Goal: Information Seeking & Learning: Learn about a topic

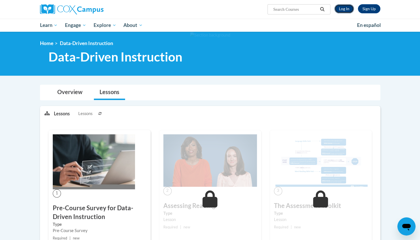
click at [345, 8] on link "Log In" at bounding box center [344, 8] width 20 height 9
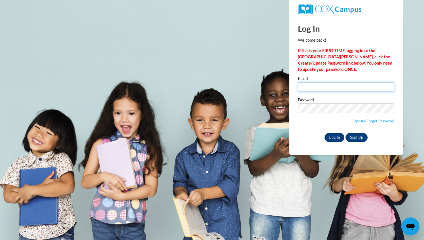
type input "marinamartinez0115@gmail.com"
click at [332, 135] on input "Log In" at bounding box center [334, 137] width 20 height 9
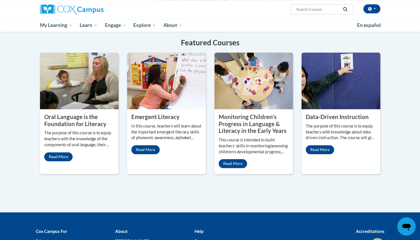
scroll to position [443, 0]
click at [321, 95] on img at bounding box center [340, 80] width 79 height 57
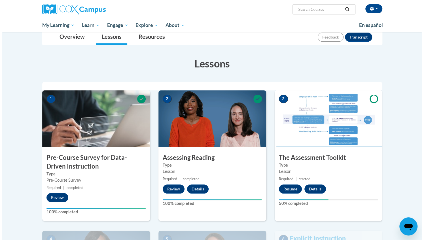
scroll to position [67, 0]
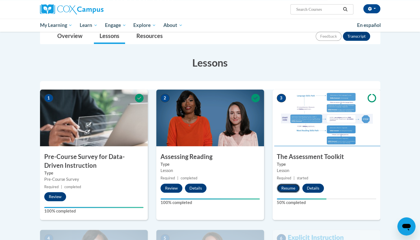
click at [288, 188] on button "Resume" at bounding box center [288, 188] width 23 height 9
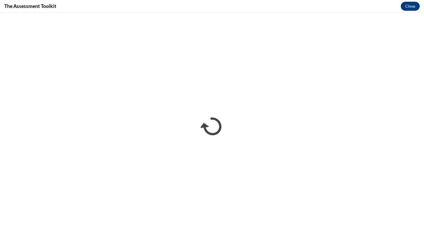
scroll to position [0, 0]
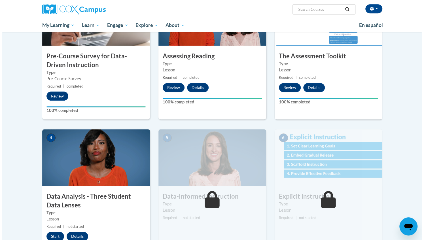
scroll to position [188, 0]
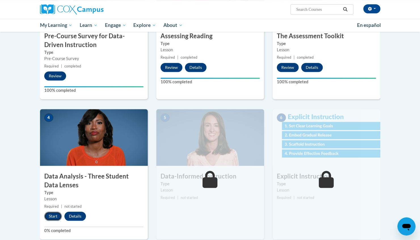
click at [53, 216] on button "Start" at bounding box center [53, 216] width 18 height 9
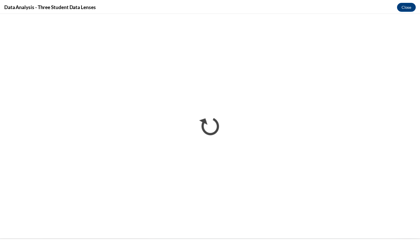
scroll to position [0, 0]
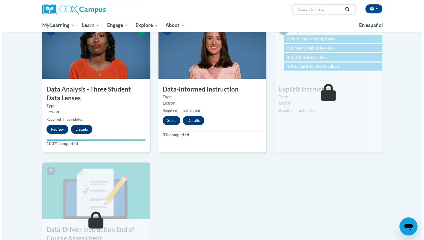
scroll to position [275, 0]
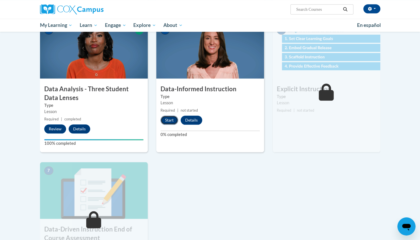
click at [169, 119] on button "Start" at bounding box center [169, 120] width 18 height 9
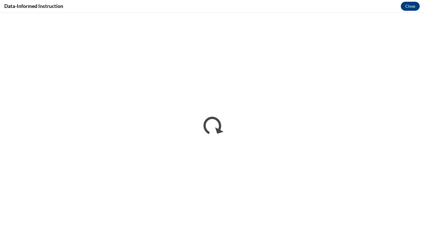
scroll to position [0, 0]
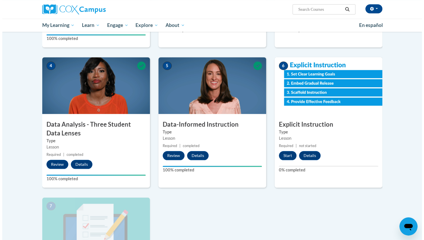
scroll to position [235, 0]
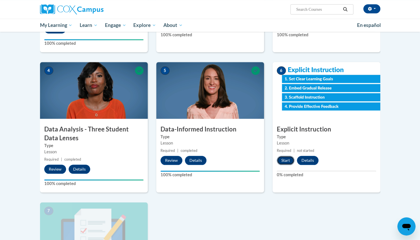
click at [285, 160] on button "Start" at bounding box center [286, 160] width 18 height 9
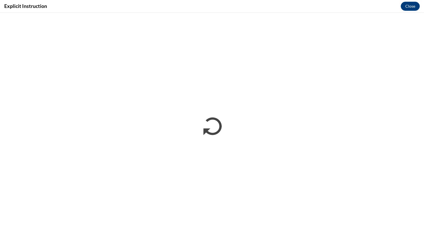
scroll to position [0, 0]
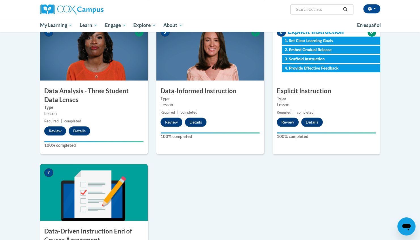
scroll to position [274, 0]
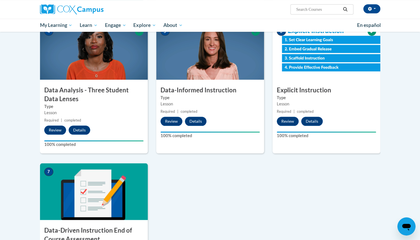
click at [98, 189] on img at bounding box center [94, 191] width 108 height 57
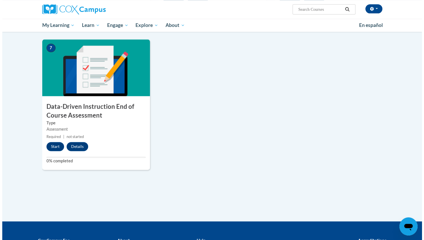
scroll to position [399, 0]
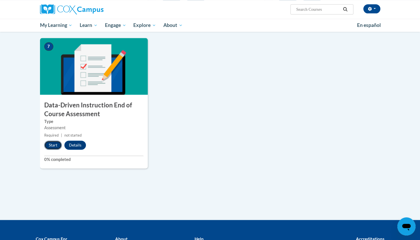
click at [52, 146] on button "Start" at bounding box center [53, 145] width 18 height 9
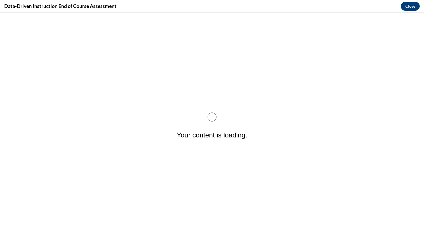
scroll to position [0, 0]
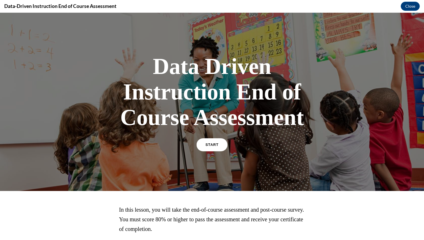
click at [208, 145] on span "START" at bounding box center [211, 145] width 13 height 4
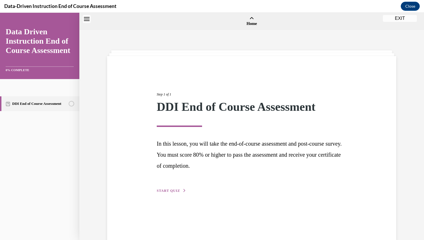
scroll to position [18, 0]
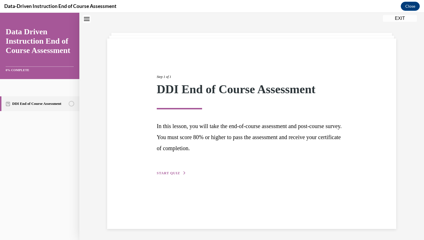
click at [171, 174] on span "START QUIZ" at bounding box center [168, 173] width 23 height 4
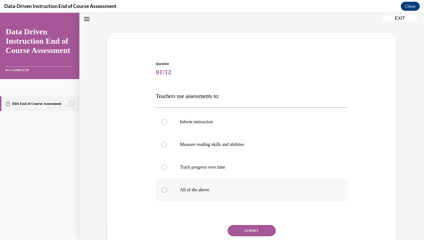
click at [162, 188] on div at bounding box center [165, 190] width 6 height 6
click at [162, 188] on input "All of the above" at bounding box center [165, 190] width 6 height 6
radio input "true"
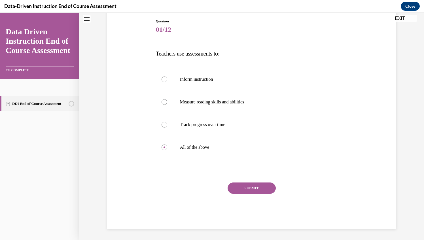
click at [246, 188] on button "SUBMIT" at bounding box center [252, 188] width 48 height 11
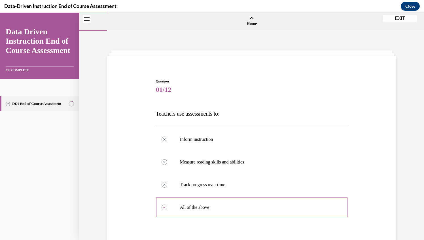
scroll to position [106, 0]
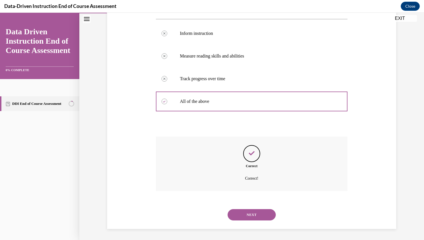
click at [245, 214] on button "NEXT" at bounding box center [252, 214] width 48 height 11
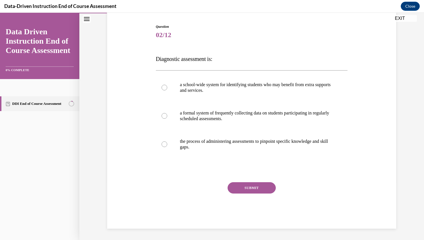
scroll to position [54, 0]
click at [177, 118] on label "a formal system of frequently collecting data on students participating in regu…" at bounding box center [252, 116] width 192 height 28
click at [167, 118] on input "a formal system of frequently collecting data on students participating in regu…" at bounding box center [165, 116] width 6 height 6
radio input "true"
click at [248, 188] on button "SUBMIT" at bounding box center [252, 188] width 48 height 11
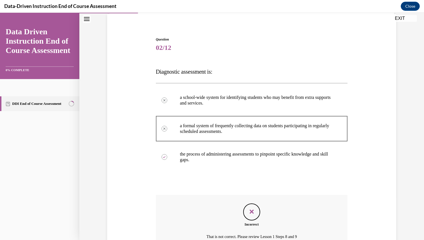
scroll to position [100, 0]
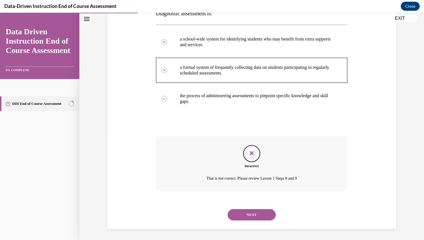
click at [248, 214] on button "NEXT" at bounding box center [252, 214] width 48 height 11
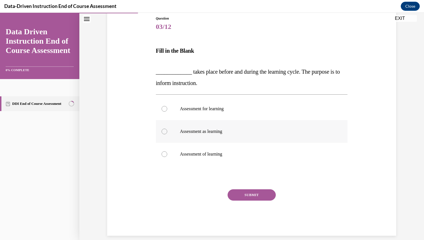
click at [196, 130] on p "Assessment as learning" at bounding box center [257, 132] width 154 height 6
click at [167, 130] on input "Assessment as learning" at bounding box center [165, 132] width 6 height 6
radio input "true"
click at [243, 196] on button "SUBMIT" at bounding box center [252, 194] width 48 height 11
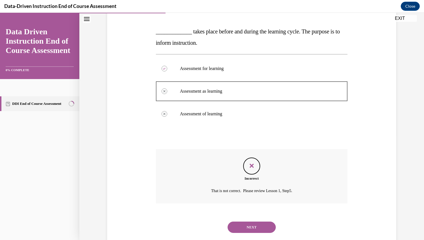
scroll to position [116, 0]
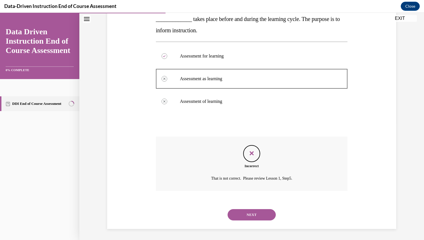
click at [248, 217] on button "NEXT" at bounding box center [252, 214] width 48 height 11
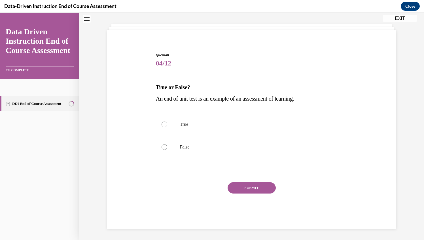
scroll to position [26, 0]
click at [165, 124] on label "True" at bounding box center [252, 124] width 192 height 23
click at [165, 124] on input "True" at bounding box center [165, 125] width 6 height 6
radio input "true"
click at [255, 188] on button "SUBMIT" at bounding box center [252, 188] width 48 height 11
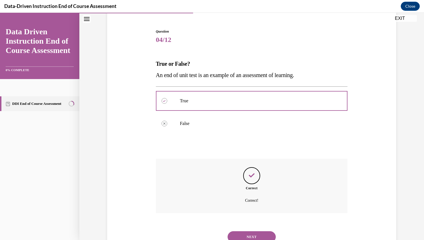
scroll to position [72, 0]
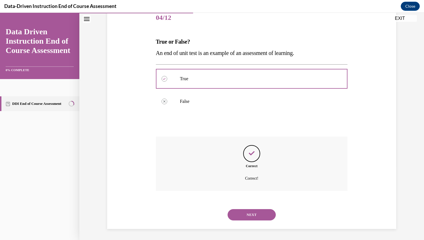
click at [243, 214] on button "NEXT" at bounding box center [252, 214] width 48 height 11
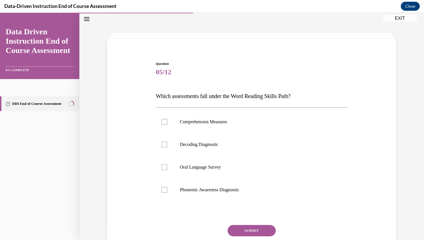
scroll to position [26, 0]
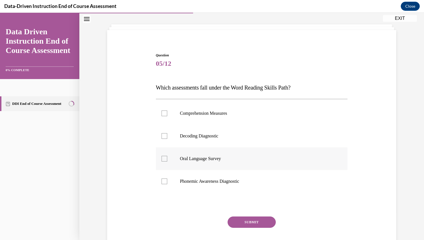
click at [202, 160] on p "Oral Language Survey" at bounding box center [257, 159] width 154 height 6
click at [167, 160] on input "Oral Language Survey" at bounding box center [165, 159] width 6 height 6
checkbox input "true"
click at [247, 222] on button "SUBMIT" at bounding box center [252, 222] width 48 height 11
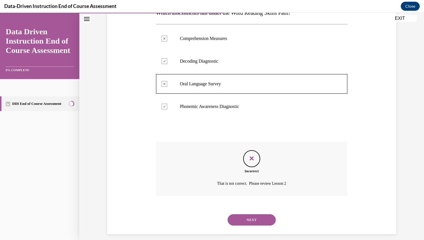
scroll to position [106, 0]
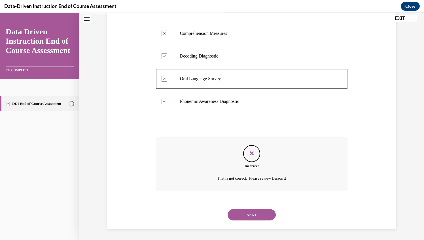
click at [249, 215] on button "NEXT" at bounding box center [252, 214] width 48 height 11
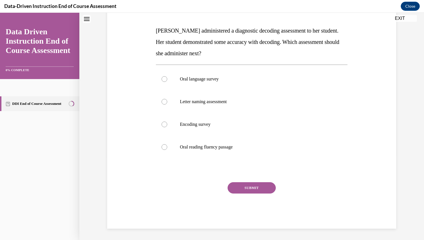
scroll to position [0, 0]
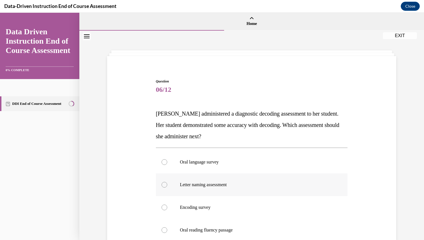
click at [180, 187] on p "Letter naming assessment" at bounding box center [257, 185] width 154 height 6
click at [167, 187] on input "Letter naming assessment" at bounding box center [165, 185] width 6 height 6
radio input "true"
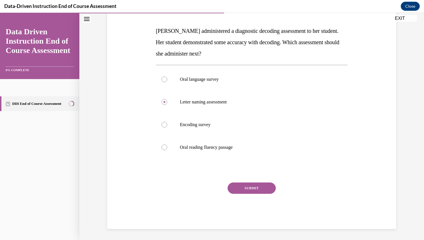
click at [240, 191] on button "SUBMIT" at bounding box center [252, 188] width 48 height 11
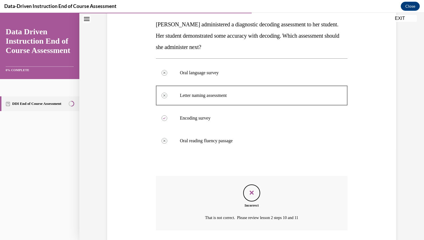
scroll to position [88, 0]
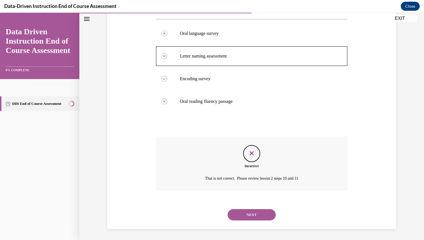
click at [249, 213] on button "NEXT" at bounding box center [252, 214] width 48 height 11
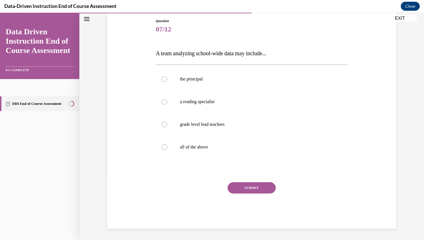
scroll to position [60, 0]
click at [170, 84] on label "the principal" at bounding box center [252, 79] width 192 height 23
click at [167, 82] on input "the principal" at bounding box center [165, 80] width 6 height 6
radio input "true"
click at [166, 149] on label "all of the above" at bounding box center [252, 147] width 192 height 23
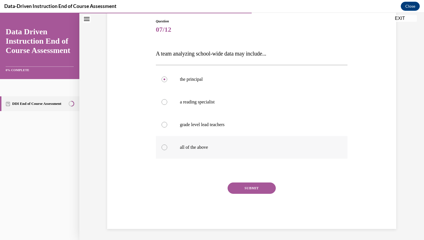
click at [166, 149] on input "all of the above" at bounding box center [165, 148] width 6 height 6
radio input "true"
click at [242, 187] on button "SUBMIT" at bounding box center [252, 188] width 48 height 11
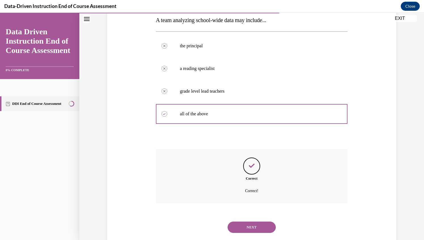
scroll to position [106, 0]
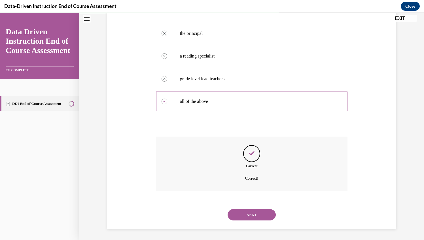
click at [254, 215] on button "NEXT" at bounding box center [252, 214] width 48 height 11
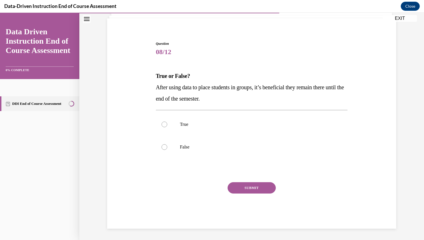
scroll to position [37, 0]
click at [167, 124] on label "True" at bounding box center [252, 124] width 192 height 23
click at [167, 124] on input "True" at bounding box center [165, 125] width 6 height 6
radio input "true"
click at [251, 186] on button "SUBMIT" at bounding box center [252, 188] width 48 height 11
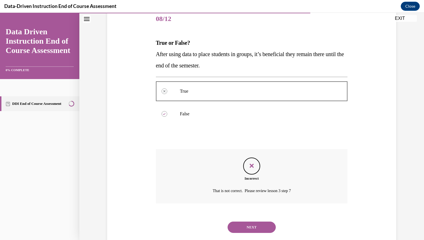
scroll to position [83, 0]
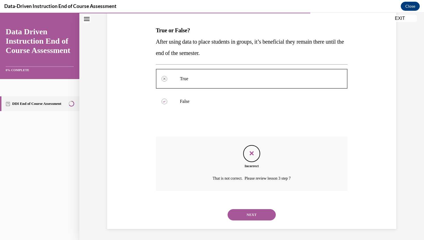
click at [244, 216] on button "NEXT" at bounding box center [252, 214] width 48 height 11
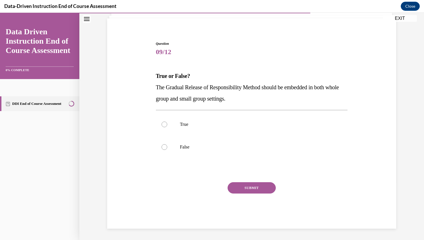
scroll to position [37, 0]
click at [186, 124] on p "True" at bounding box center [257, 125] width 154 height 6
click at [167, 124] on input "True" at bounding box center [165, 125] width 6 height 6
radio input "true"
click at [249, 188] on button "SUBMIT" at bounding box center [252, 188] width 48 height 11
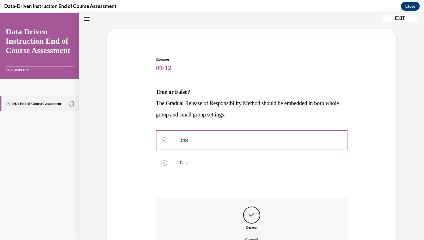
scroll to position [83, 0]
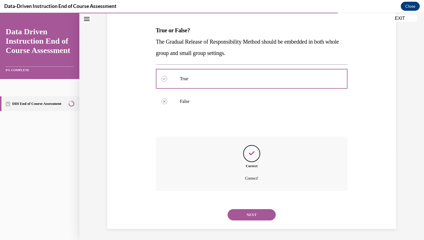
click at [245, 215] on button "NEXT" at bounding box center [252, 214] width 48 height 11
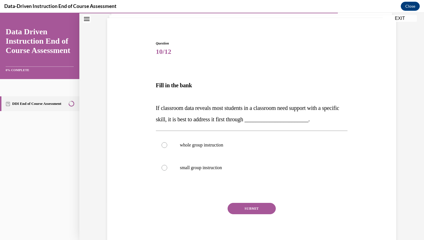
scroll to position [39, 0]
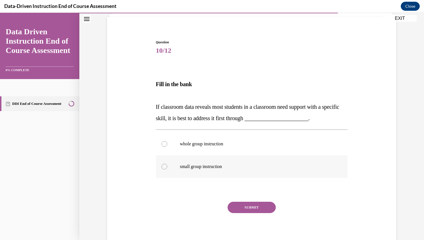
click at [183, 168] on p "small group instruction" at bounding box center [257, 167] width 154 height 6
click at [167, 168] on input "small group instruction" at bounding box center [165, 167] width 6 height 6
radio input "true"
click at [239, 206] on button "SUBMIT" at bounding box center [252, 207] width 48 height 11
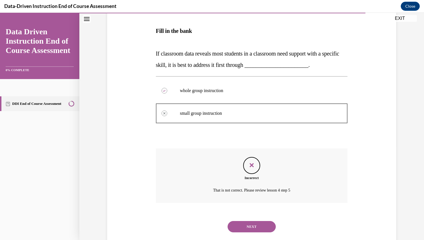
scroll to position [104, 0]
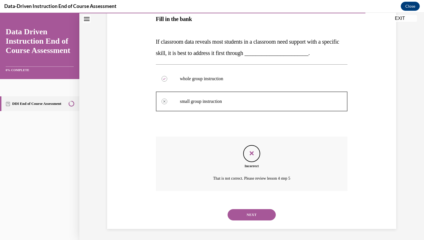
click at [248, 216] on button "NEXT" at bounding box center [252, 214] width 48 height 11
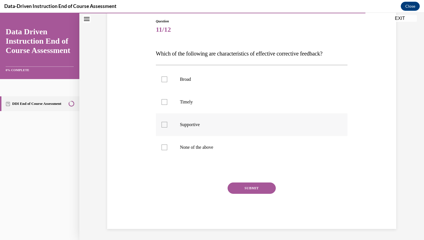
click at [172, 127] on label "Supportive" at bounding box center [252, 124] width 192 height 23
click at [167, 127] on input "Supportive" at bounding box center [165, 125] width 6 height 6
checkbox input "true"
click at [243, 187] on button "SUBMIT" at bounding box center [252, 188] width 48 height 11
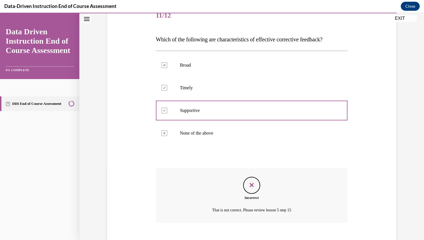
scroll to position [106, 0]
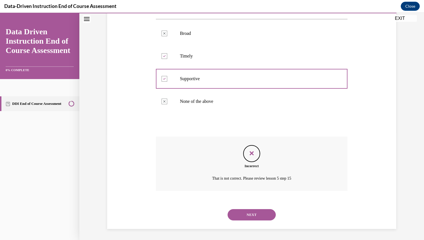
click at [252, 215] on button "NEXT" at bounding box center [252, 214] width 48 height 11
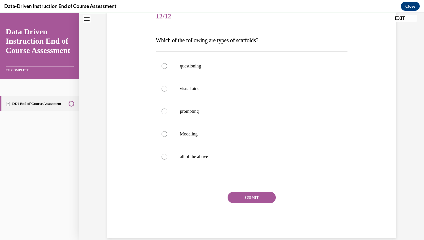
scroll to position [79, 0]
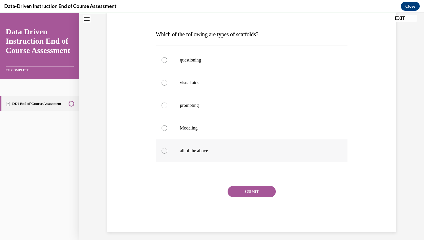
click at [164, 149] on label "all of the above" at bounding box center [252, 150] width 192 height 23
click at [164, 149] on input "all of the above" at bounding box center [165, 151] width 6 height 6
radio input "true"
click at [250, 190] on button "SUBMIT" at bounding box center [252, 191] width 48 height 11
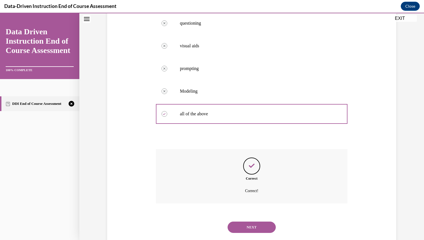
scroll to position [129, 0]
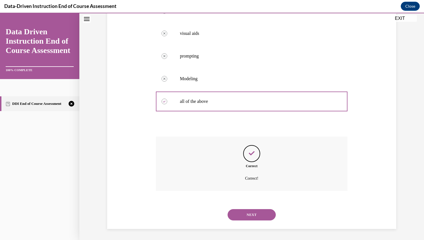
click at [243, 216] on button "NEXT" at bounding box center [252, 214] width 48 height 11
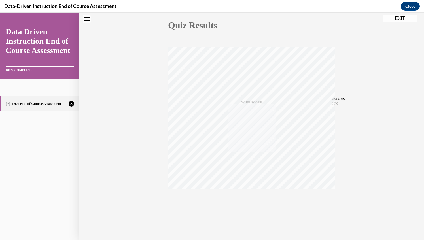
scroll to position [63, 0]
click at [248, 205] on icon "button" at bounding box center [252, 206] width 20 height 6
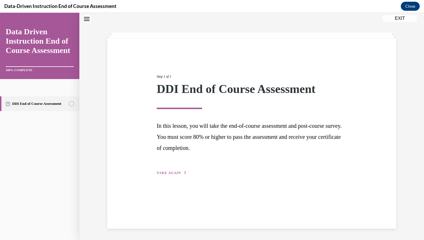
scroll to position [18, 0]
click at [176, 173] on span "TAKE AGAIN" at bounding box center [169, 173] width 24 height 4
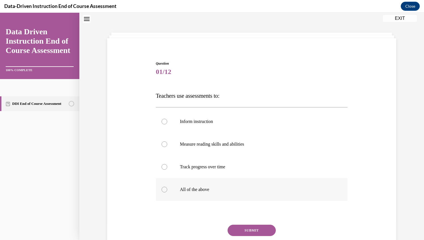
click at [187, 189] on p "All of the above" at bounding box center [257, 190] width 154 height 6
click at [167, 189] on input "All of the above" at bounding box center [165, 190] width 6 height 6
radio input "true"
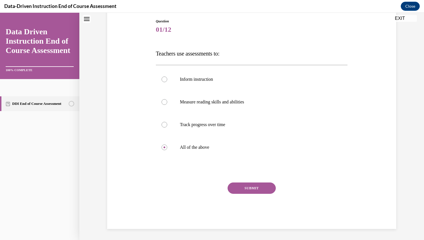
click at [253, 188] on button "SUBMIT" at bounding box center [252, 188] width 48 height 11
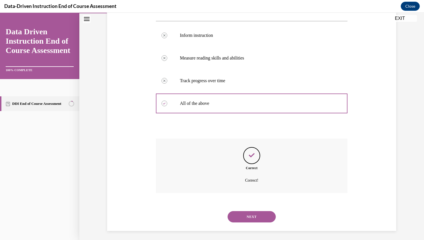
scroll to position [106, 0]
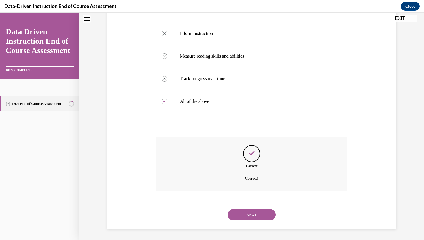
click at [248, 215] on button "NEXT" at bounding box center [252, 214] width 48 height 11
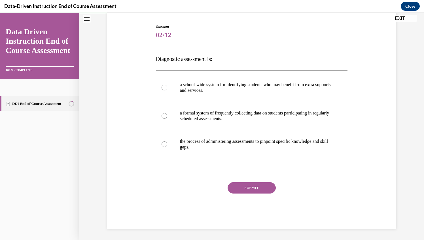
scroll to position [54, 0]
click at [195, 144] on p "the process of administering assessments to pinpoint specific knowledge and ski…" at bounding box center [257, 144] width 154 height 11
click at [167, 144] on input "the process of administering assessments to pinpoint specific knowledge and ski…" at bounding box center [165, 145] width 6 height 6
radio input "true"
click at [243, 189] on button "SUBMIT" at bounding box center [252, 188] width 48 height 11
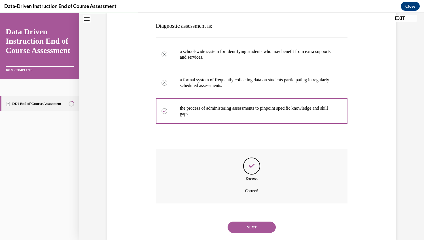
scroll to position [100, 0]
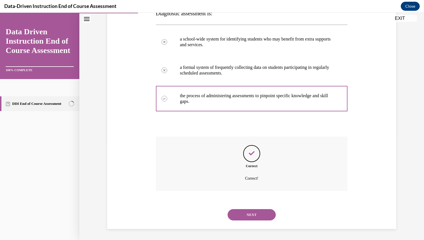
click at [252, 213] on button "NEXT" at bounding box center [252, 214] width 48 height 11
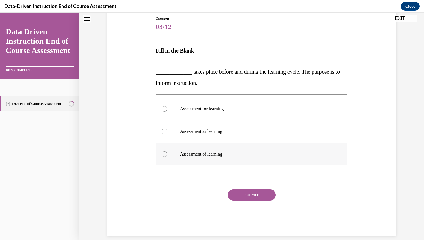
click at [200, 154] on p "Assessment of learning" at bounding box center [257, 154] width 154 height 6
click at [167, 154] on input "Assessment of learning" at bounding box center [165, 154] width 6 height 6
radio input "true"
click at [249, 195] on button "SUBMIT" at bounding box center [252, 194] width 48 height 11
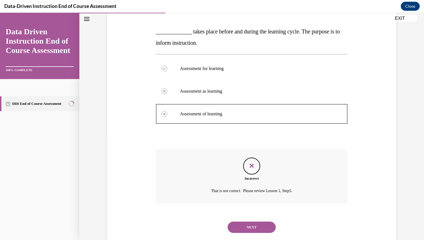
scroll to position [116, 0]
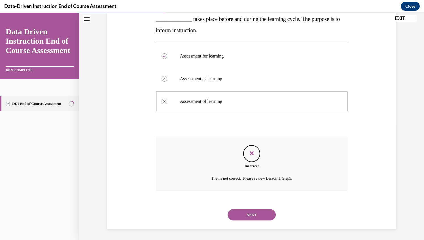
click at [250, 214] on button "NEXT" at bounding box center [252, 214] width 48 height 11
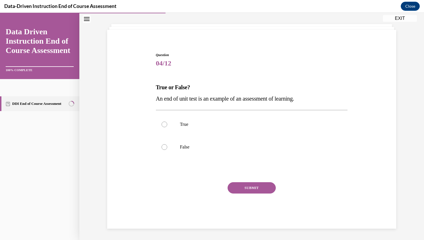
scroll to position [26, 0]
click at [183, 122] on p "True" at bounding box center [257, 125] width 154 height 6
click at [167, 122] on input "True" at bounding box center [165, 125] width 6 height 6
radio input "true"
click at [250, 188] on button "SUBMIT" at bounding box center [252, 188] width 48 height 11
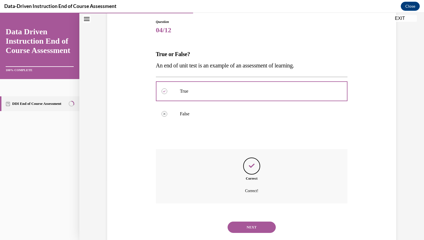
scroll to position [72, 0]
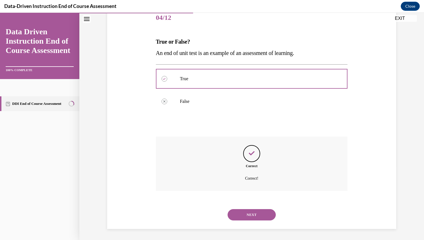
click at [254, 215] on button "NEXT" at bounding box center [252, 214] width 48 height 11
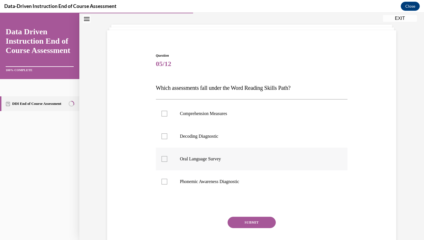
scroll to position [26, 0]
click at [201, 138] on p "Decoding Diagnostic" at bounding box center [257, 136] width 154 height 6
click at [167, 138] on input "Decoding Diagnostic" at bounding box center [165, 136] width 6 height 6
checkbox input "true"
click at [203, 183] on p "Phonemic Awareness Diagnostic" at bounding box center [257, 182] width 154 height 6
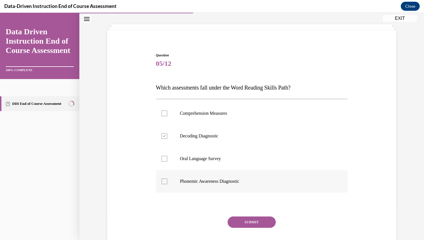
click at [167, 183] on input "Phonemic Awareness Diagnostic" at bounding box center [165, 182] width 6 height 6
checkbox input "true"
click at [244, 221] on button "SUBMIT" at bounding box center [252, 222] width 48 height 11
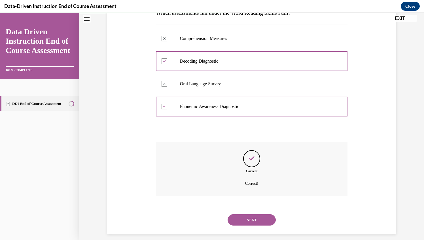
scroll to position [106, 0]
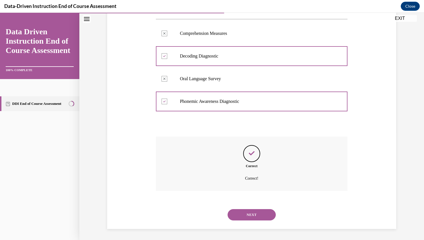
click at [249, 214] on button "NEXT" at bounding box center [252, 214] width 48 height 11
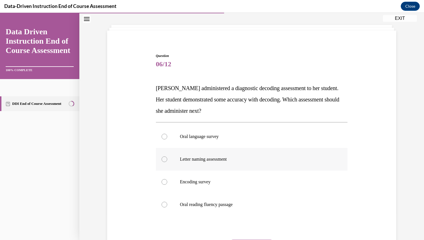
scroll to position [26, 0]
click at [190, 181] on p "Encoding survey" at bounding box center [257, 182] width 154 height 6
click at [167, 181] on input "Encoding survey" at bounding box center [165, 182] width 6 height 6
radio input "true"
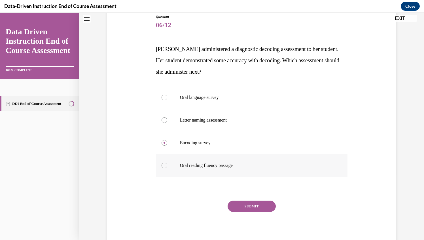
scroll to position [83, 0]
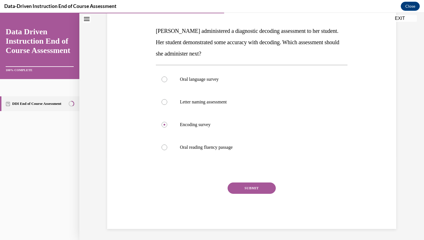
click at [240, 190] on button "SUBMIT" at bounding box center [252, 188] width 48 height 11
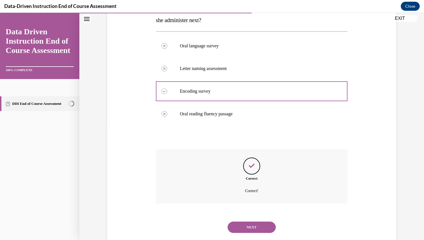
scroll to position [129, 0]
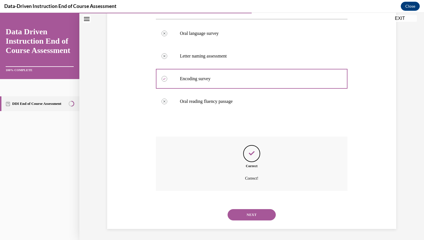
click at [246, 213] on button "NEXT" at bounding box center [252, 214] width 48 height 11
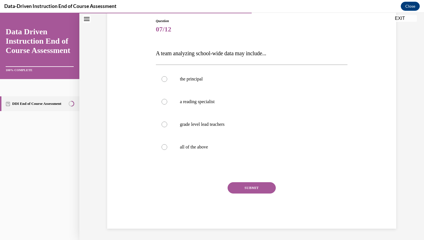
scroll to position [60, 0]
click at [191, 144] on label "all of the above" at bounding box center [252, 147] width 192 height 23
click at [167, 145] on input "all of the above" at bounding box center [165, 148] width 6 height 6
radio input "true"
click at [245, 188] on button "SUBMIT" at bounding box center [252, 188] width 48 height 11
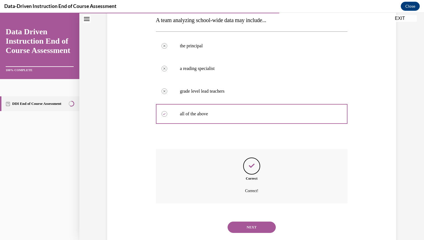
scroll to position [106, 0]
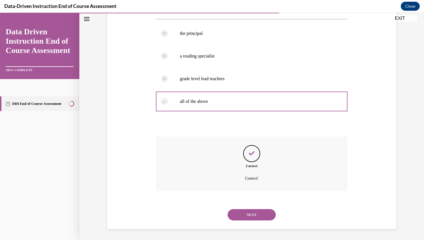
click at [249, 212] on button "NEXT" at bounding box center [252, 214] width 48 height 11
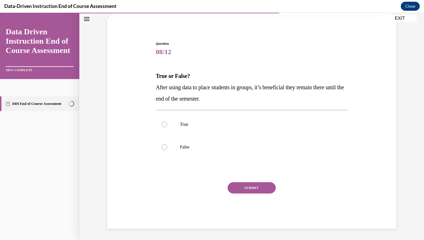
scroll to position [37, 0]
click at [181, 148] on p "False" at bounding box center [257, 148] width 154 height 6
click at [167, 148] on input "False" at bounding box center [165, 148] width 6 height 6
radio input "true"
click at [258, 186] on button "SUBMIT" at bounding box center [252, 188] width 48 height 11
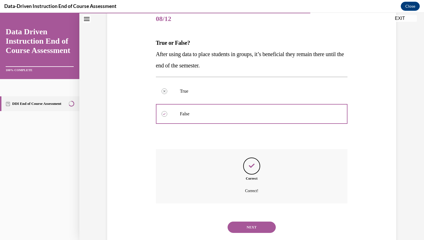
scroll to position [83, 0]
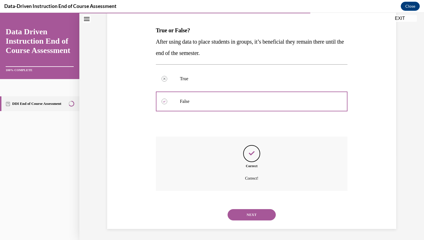
click at [252, 213] on button "NEXT" at bounding box center [252, 214] width 48 height 11
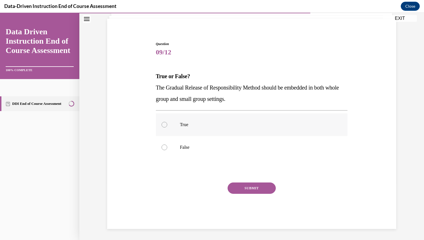
click at [194, 125] on p "True" at bounding box center [257, 125] width 154 height 6
click at [167, 125] on input "True" at bounding box center [165, 125] width 6 height 6
radio input "true"
click at [235, 189] on button "SUBMIT" at bounding box center [252, 188] width 48 height 11
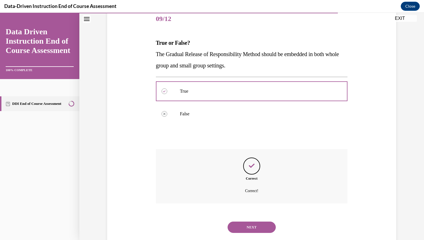
scroll to position [83, 0]
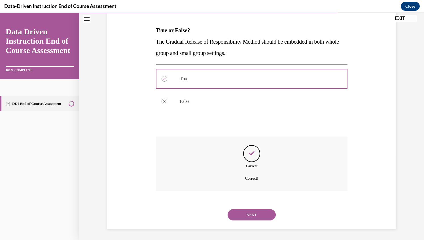
click at [244, 214] on button "NEXT" at bounding box center [252, 214] width 48 height 11
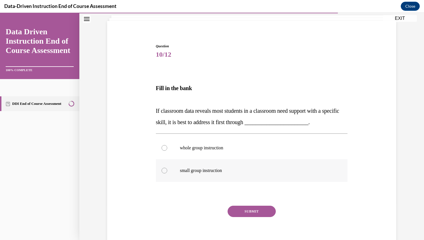
scroll to position [39, 0]
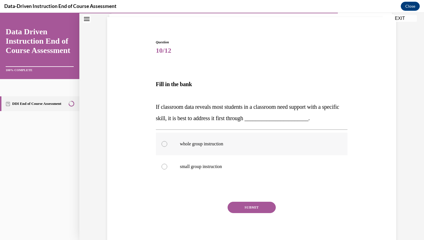
click at [214, 141] on p "whole group instruction" at bounding box center [257, 144] width 154 height 6
click at [167, 141] on input "whole group instruction" at bounding box center [165, 144] width 6 height 6
radio input "true"
click at [256, 205] on button "SUBMIT" at bounding box center [252, 207] width 48 height 11
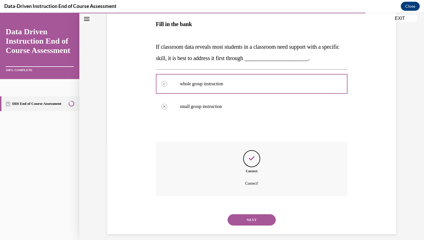
scroll to position [104, 0]
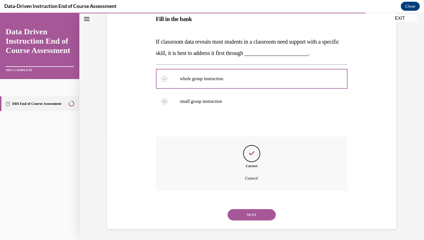
click at [250, 213] on button "NEXT" at bounding box center [252, 214] width 48 height 11
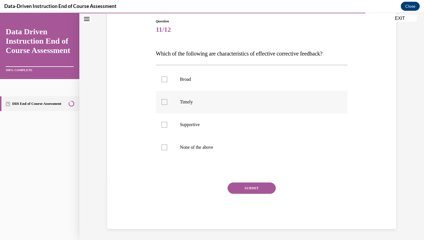
click at [187, 101] on p "Timely" at bounding box center [257, 102] width 154 height 6
click at [167, 101] on input "Timely" at bounding box center [165, 102] width 6 height 6
checkbox input "true"
click at [186, 124] on p "Supportive" at bounding box center [257, 125] width 154 height 6
click at [167, 124] on input "Supportive" at bounding box center [165, 125] width 6 height 6
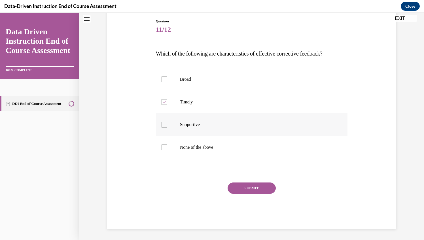
checkbox input "true"
click at [243, 184] on button "SUBMIT" at bounding box center [252, 188] width 48 height 11
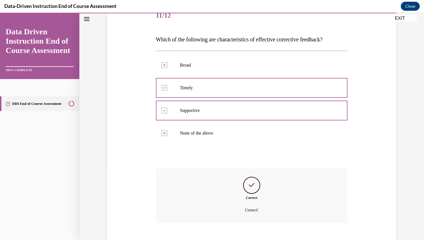
scroll to position [106, 0]
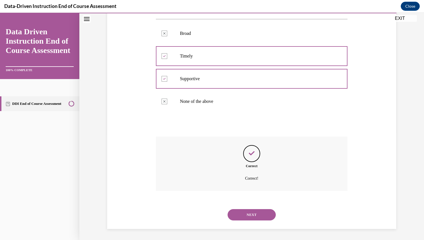
click at [252, 218] on button "NEXT" at bounding box center [252, 214] width 48 height 11
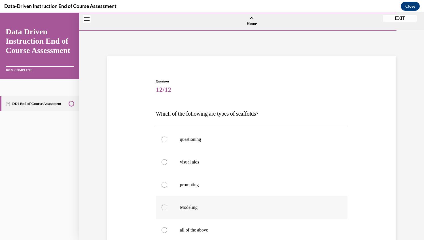
scroll to position [83, 0]
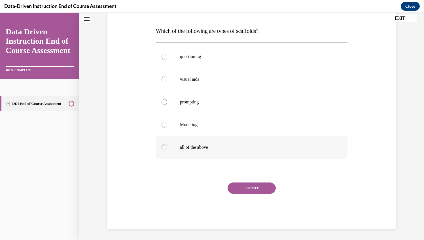
click at [194, 147] on p "all of the above" at bounding box center [257, 148] width 154 height 6
click at [167, 147] on input "all of the above" at bounding box center [165, 148] width 6 height 6
radio input "true"
click at [243, 190] on button "SUBMIT" at bounding box center [252, 188] width 48 height 11
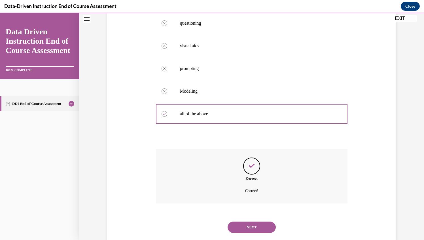
scroll to position [129, 0]
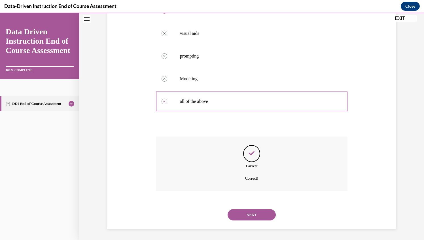
click at [249, 213] on button "NEXT" at bounding box center [252, 214] width 48 height 11
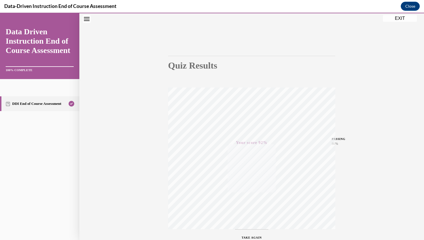
scroll to position [63, 0]
click at [399, 17] on button "EXIT" at bounding box center [400, 18] width 34 height 7
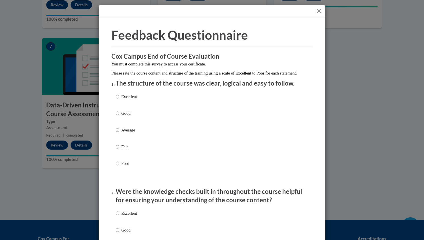
click at [127, 100] on p "Excellent" at bounding box center [129, 97] width 16 height 6
click at [119, 100] on input "Excellent" at bounding box center [118, 97] width 4 height 6
radio input "true"
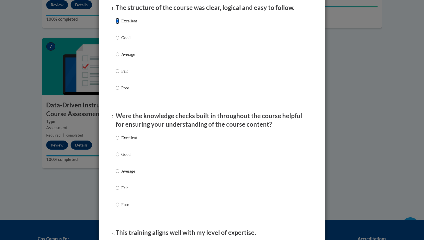
scroll to position [77, 0]
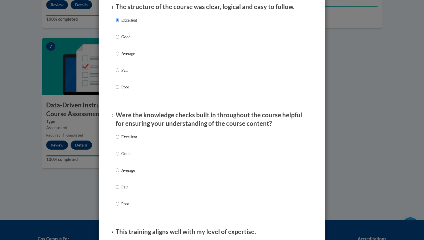
click at [130, 147] on label "Excellent" at bounding box center [126, 141] width 21 height 15
click at [119, 140] on input "Excellent" at bounding box center [118, 137] width 4 height 6
radio input "true"
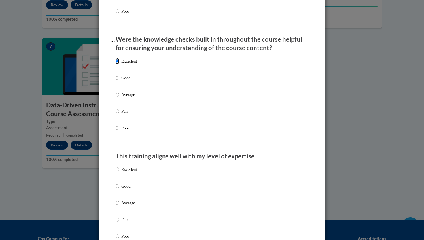
scroll to position [171, 0]
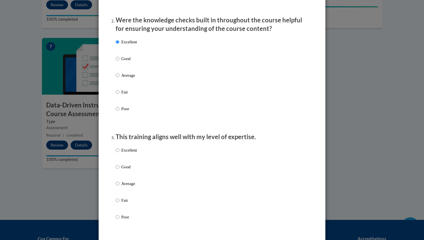
click at [137, 157] on div "Excellent Good Average Fair Poor" at bounding box center [212, 190] width 193 height 92
click at [126, 170] on p "Good" at bounding box center [129, 167] width 16 height 6
click at [119, 170] on input "Good" at bounding box center [118, 167] width 4 height 6
radio input "true"
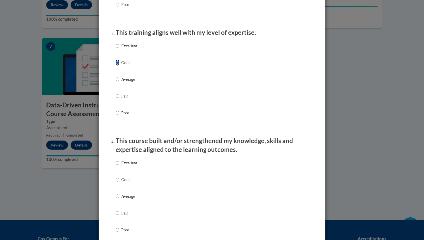
scroll to position [292, 0]
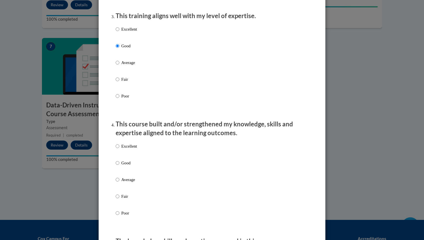
click at [127, 149] on p "Excellent" at bounding box center [129, 146] width 16 height 6
click at [119, 149] on input "Excellent" at bounding box center [118, 146] width 4 height 6
radio input "true"
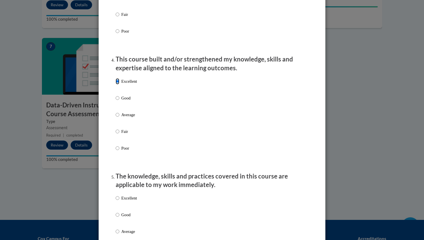
scroll to position [372, 0]
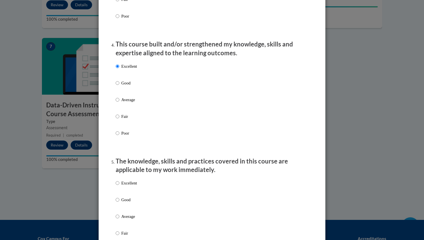
click at [135, 192] on label "Excellent" at bounding box center [126, 187] width 21 height 15
click at [119, 186] on input "Excellent" at bounding box center [118, 183] width 4 height 6
radio input "true"
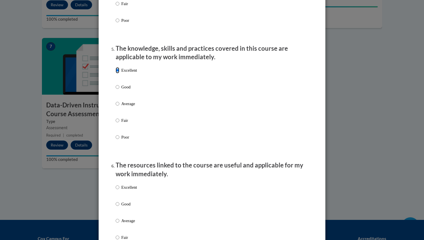
scroll to position [485, 0]
click at [131, 190] on p "Excellent" at bounding box center [129, 187] width 16 height 6
click at [119, 190] on input "Excellent" at bounding box center [118, 187] width 4 height 6
radio input "true"
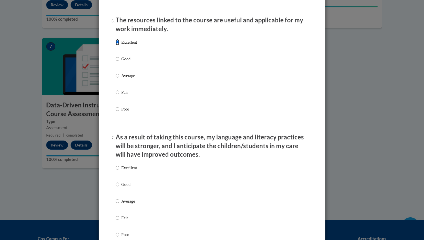
scroll to position [633, 0]
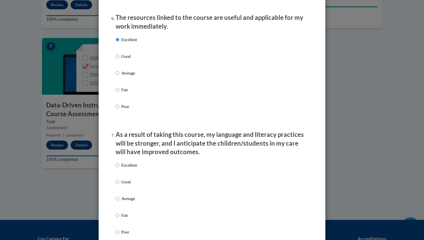
click at [134, 173] on label "Excellent" at bounding box center [126, 169] width 21 height 15
click at [119, 168] on input "Excellent" at bounding box center [118, 165] width 4 height 6
radio input "true"
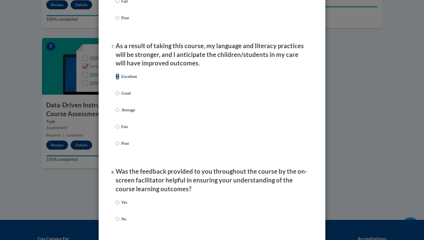
scroll to position [774, 0]
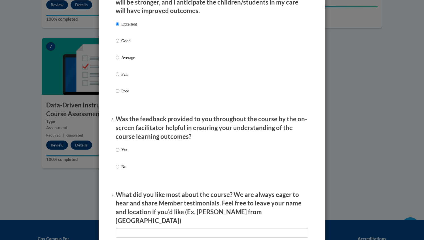
click at [137, 158] on div "Yes No" at bounding box center [212, 165] width 193 height 42
click at [128, 157] on div "Yes No" at bounding box center [212, 165] width 193 height 42
click at [116, 153] on input "Yes" at bounding box center [118, 150] width 4 height 6
radio input "true"
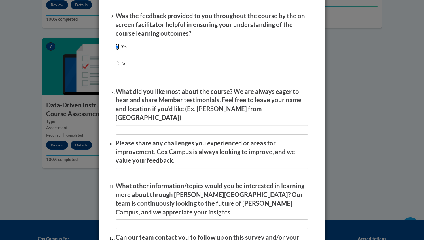
scroll to position [938, 0]
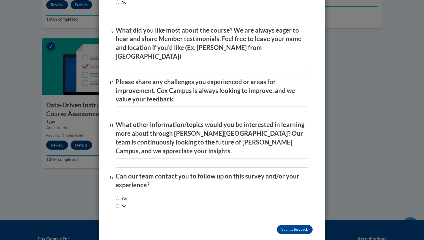
click at [120, 195] on label "Yes" at bounding box center [122, 198] width 12 height 6
click at [119, 195] on input "Yes" at bounding box center [118, 198] width 4 height 6
radio input "true"
click at [288, 225] on input "Submit feedback" at bounding box center [295, 229] width 36 height 9
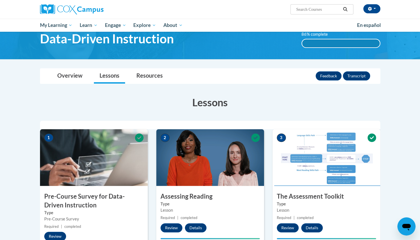
scroll to position [0, 0]
